Goal: Find specific page/section: Find specific page/section

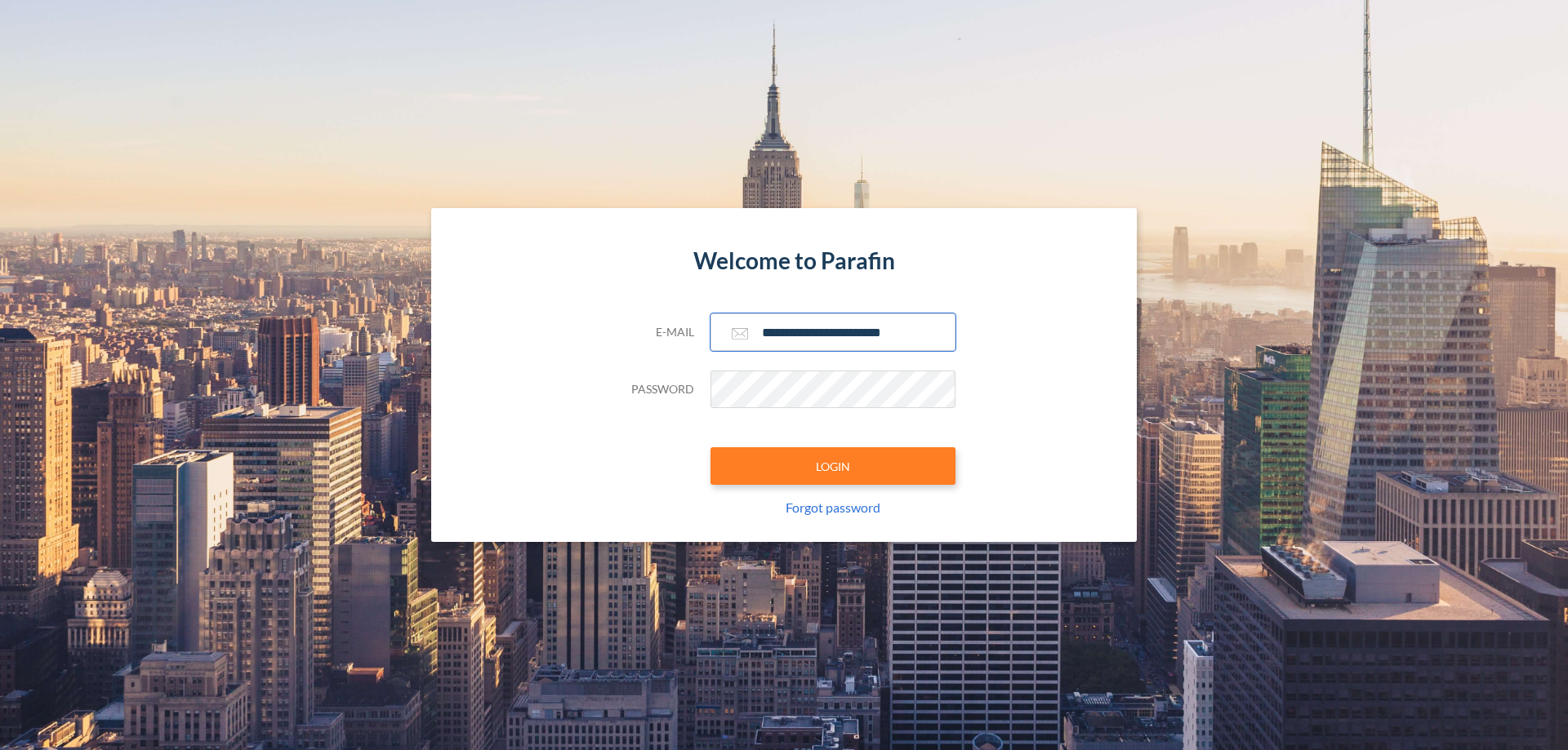
type input "**********"
click at [833, 466] on button "LOGIN" at bounding box center [833, 465] width 245 height 37
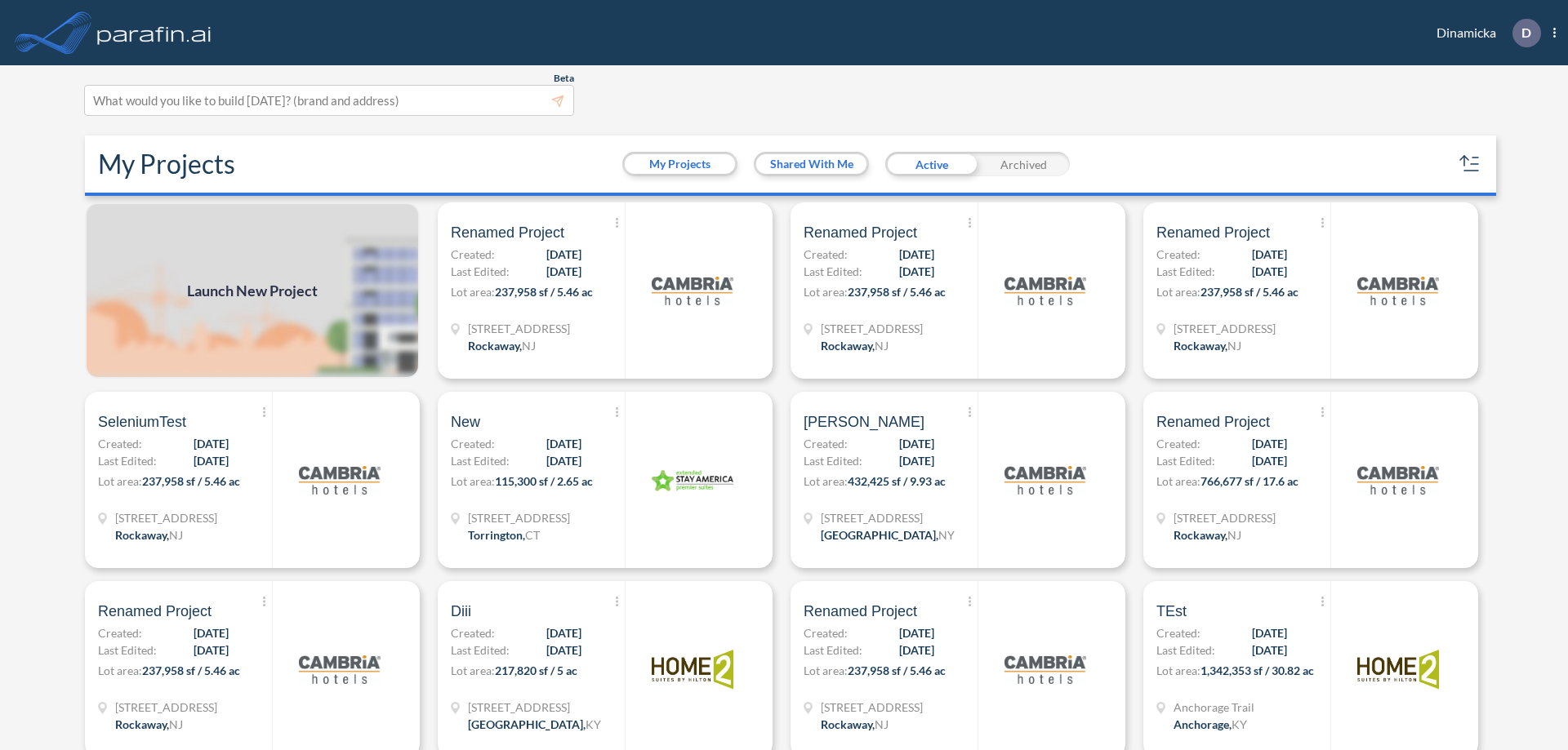
scroll to position [4, 0]
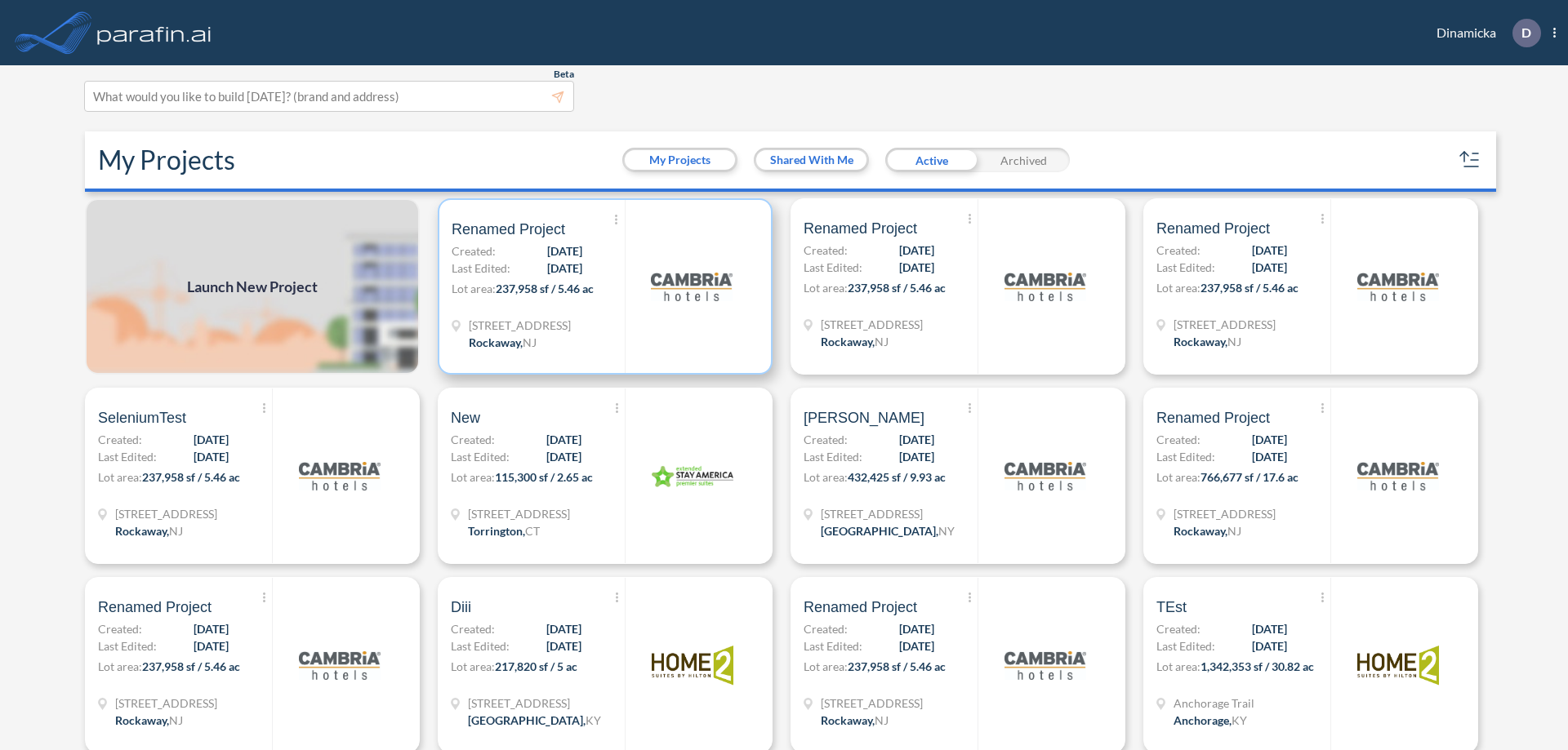
click at [602, 287] on p "Lot area: 237,958 sf / 5.46 ac" at bounding box center [538, 292] width 173 height 24
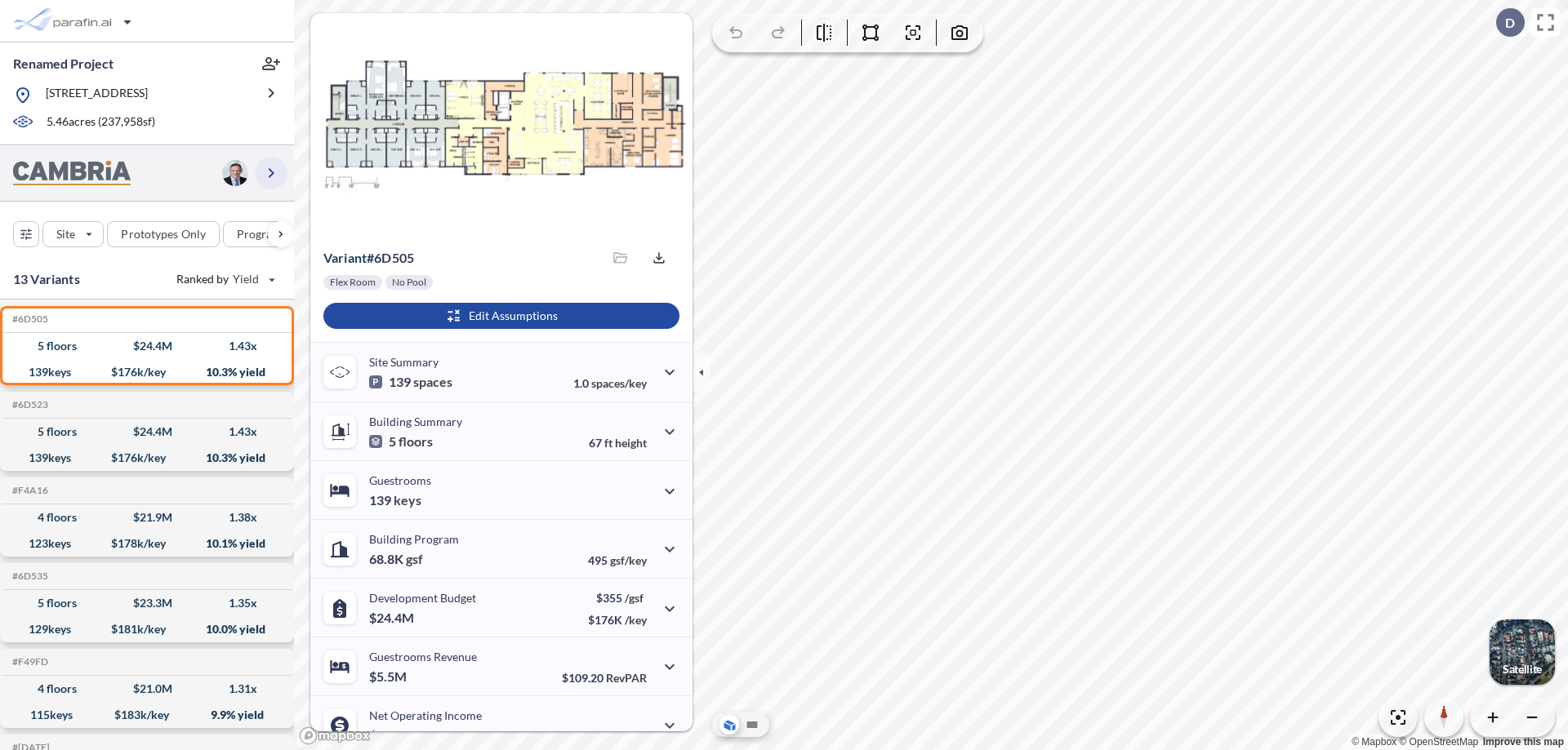
click at [271, 172] on icon "button" at bounding box center [271, 173] width 20 height 20
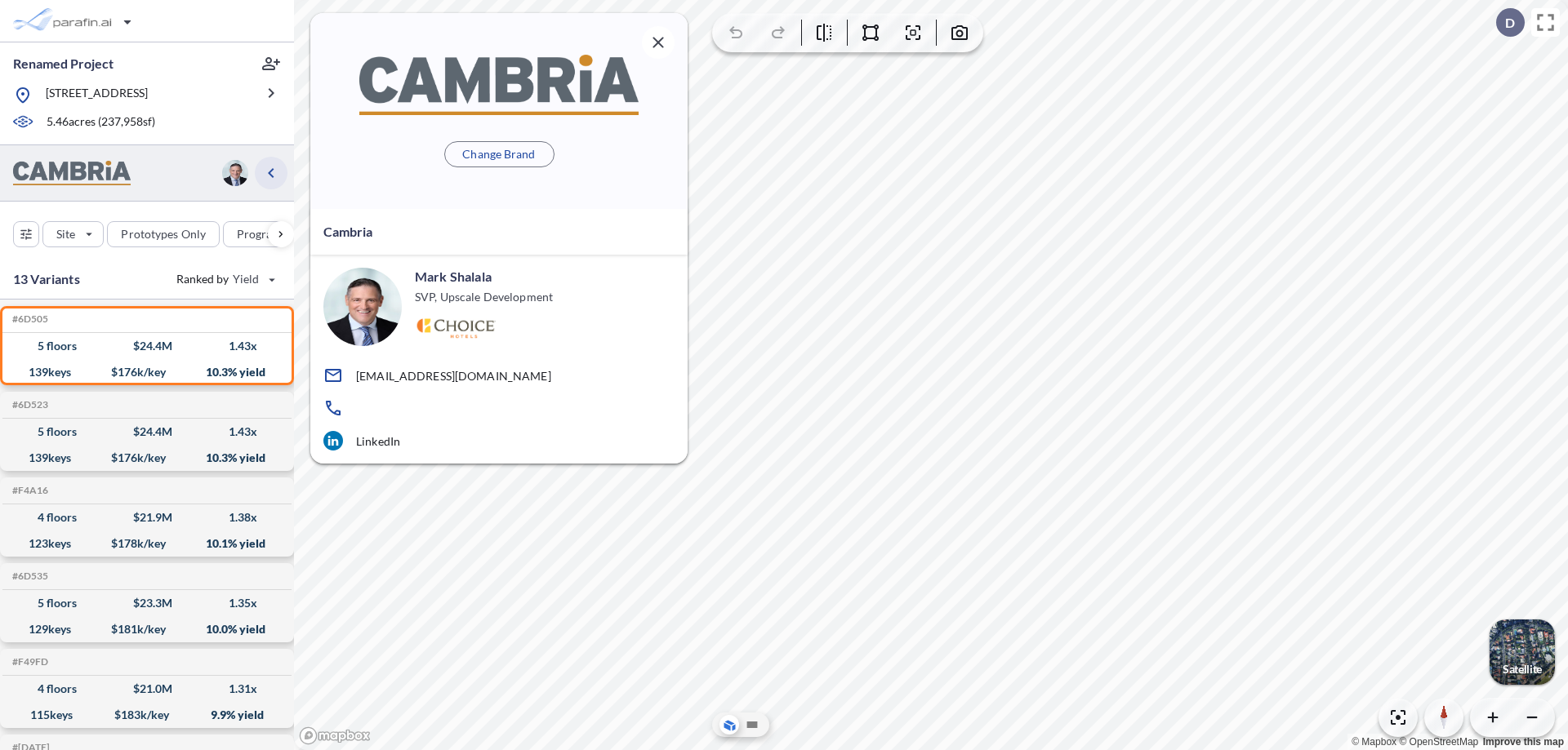
click at [271, 172] on icon "button" at bounding box center [271, 173] width 20 height 20
